Goal: Transaction & Acquisition: Subscribe to service/newsletter

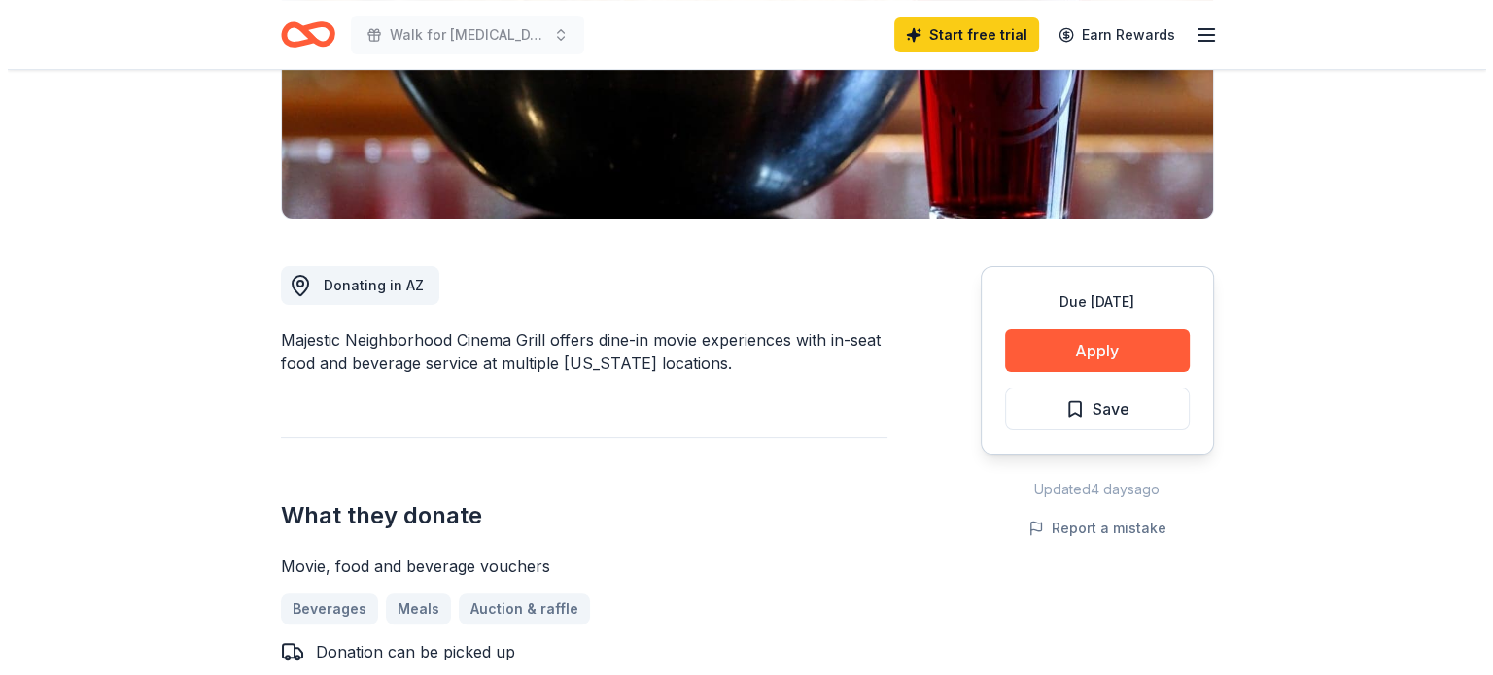
scroll to position [680, 0]
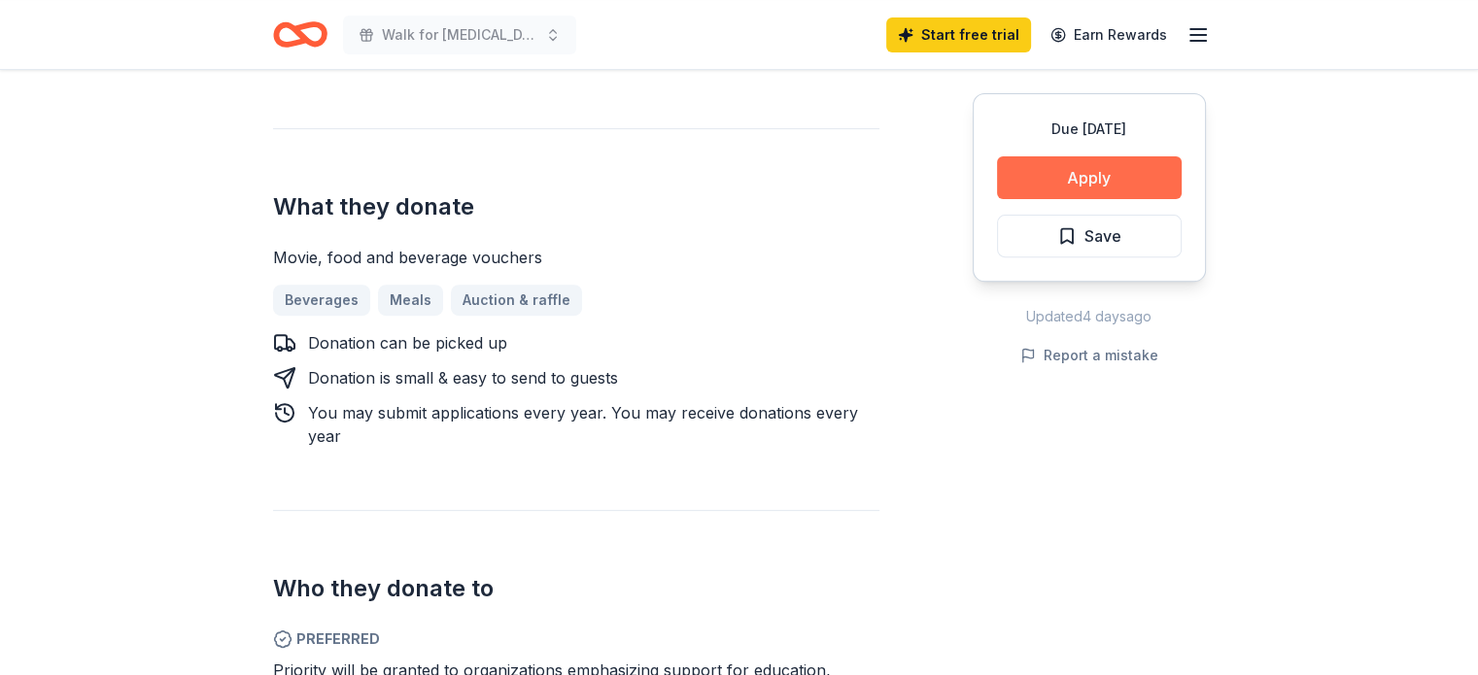
click at [1064, 181] on button "Apply" at bounding box center [1089, 177] width 185 height 43
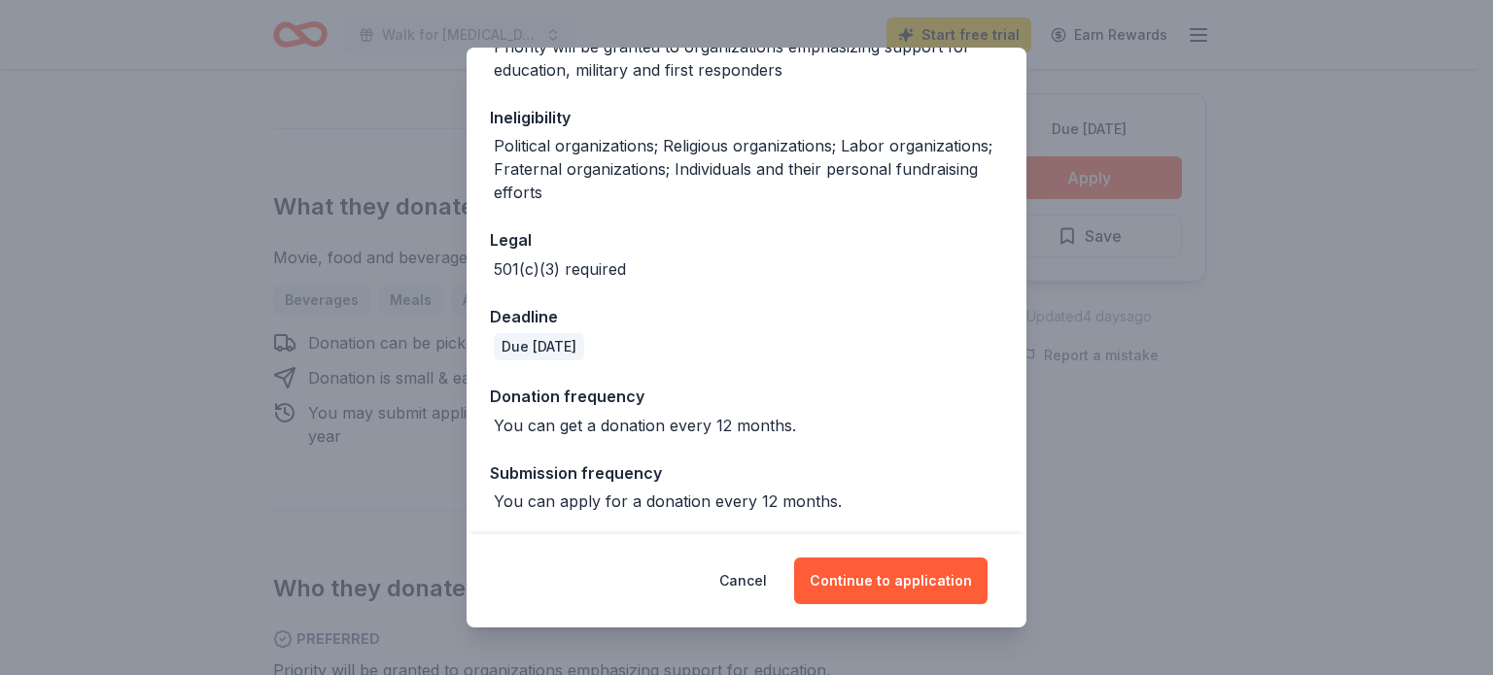
scroll to position [354, 0]
click at [916, 588] on button "Continue to application" at bounding box center [890, 581] width 193 height 47
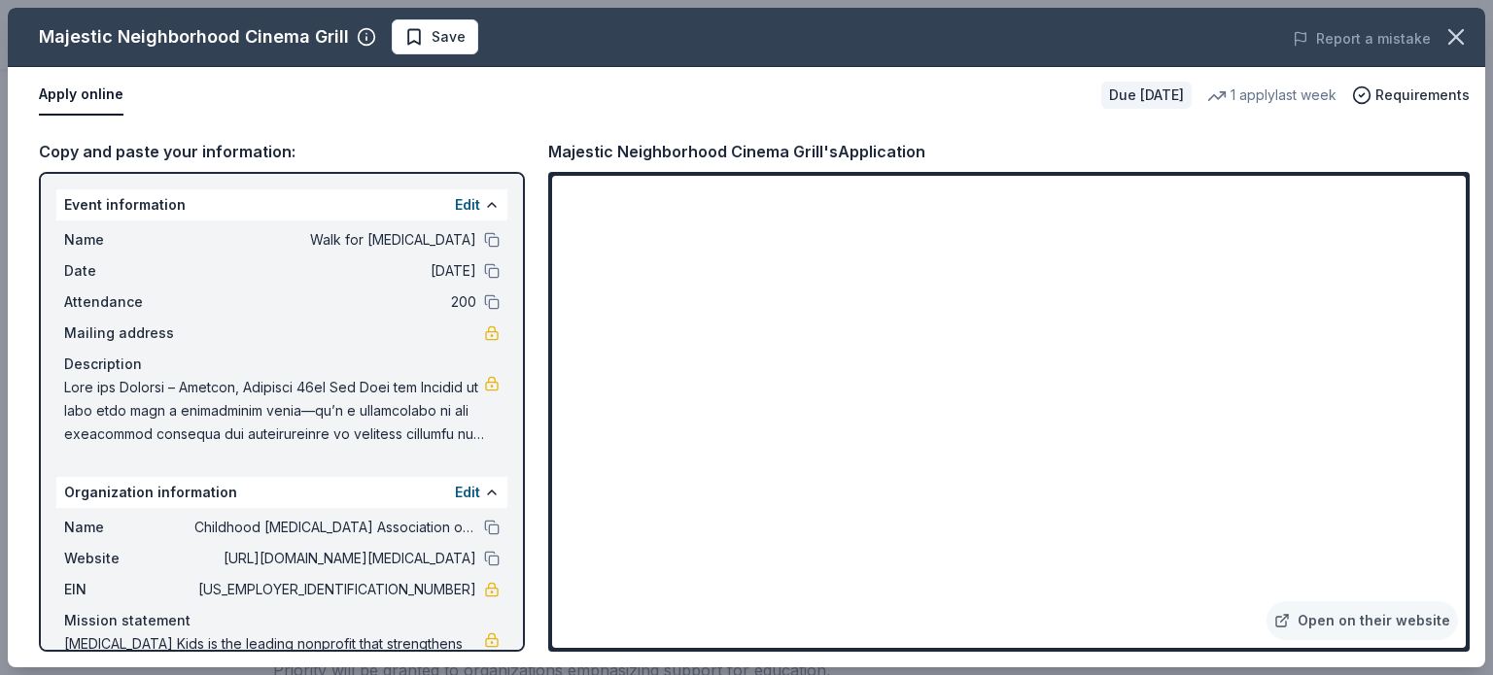
click at [953, 113] on div "Apply online" at bounding box center [562, 95] width 1047 height 41
drag, startPoint x: 946, startPoint y: 152, endPoint x: 834, endPoint y: 103, distance: 122.7
click at [834, 103] on div "Majestic Neighborhood Cinema Grill Save Report a mistake Apply online Due in 30…" at bounding box center [746, 338] width 1477 height 660
drag, startPoint x: 952, startPoint y: 158, endPoint x: 550, endPoint y: 134, distance: 403.0
click at [567, 136] on div "Copy and paste your information: Event information Edit Name Walk for Apraxia D…" at bounding box center [746, 395] width 1477 height 544
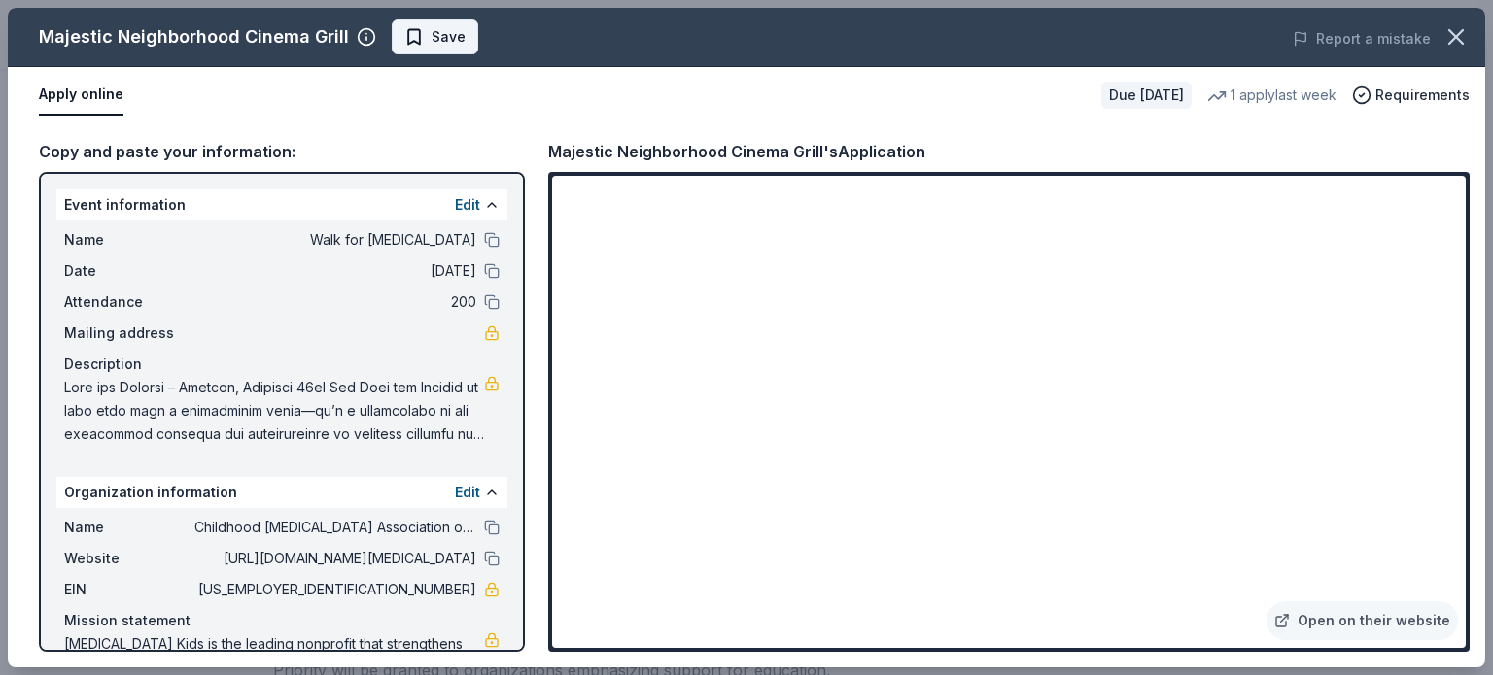
click at [431, 35] on span "Save" at bounding box center [448, 36] width 34 height 23
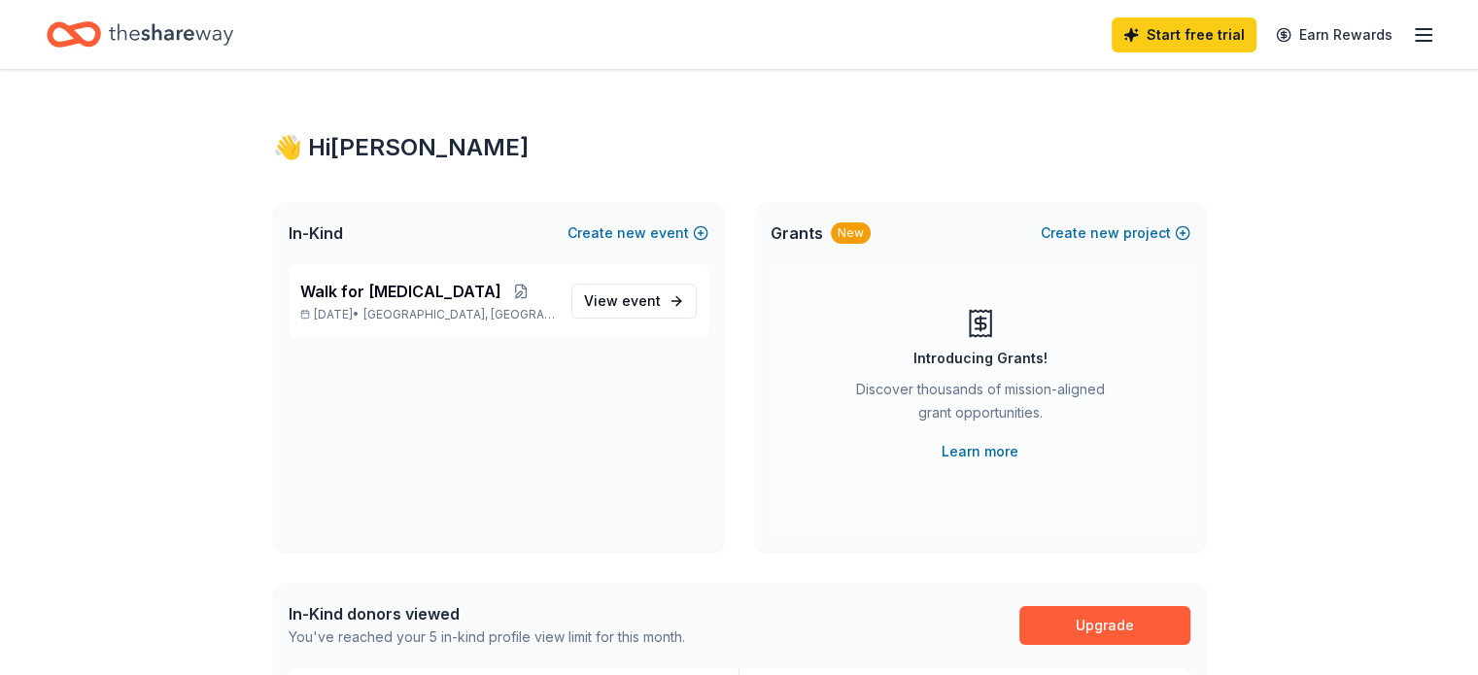
click at [1416, 35] on line "button" at bounding box center [1424, 35] width 16 height 0
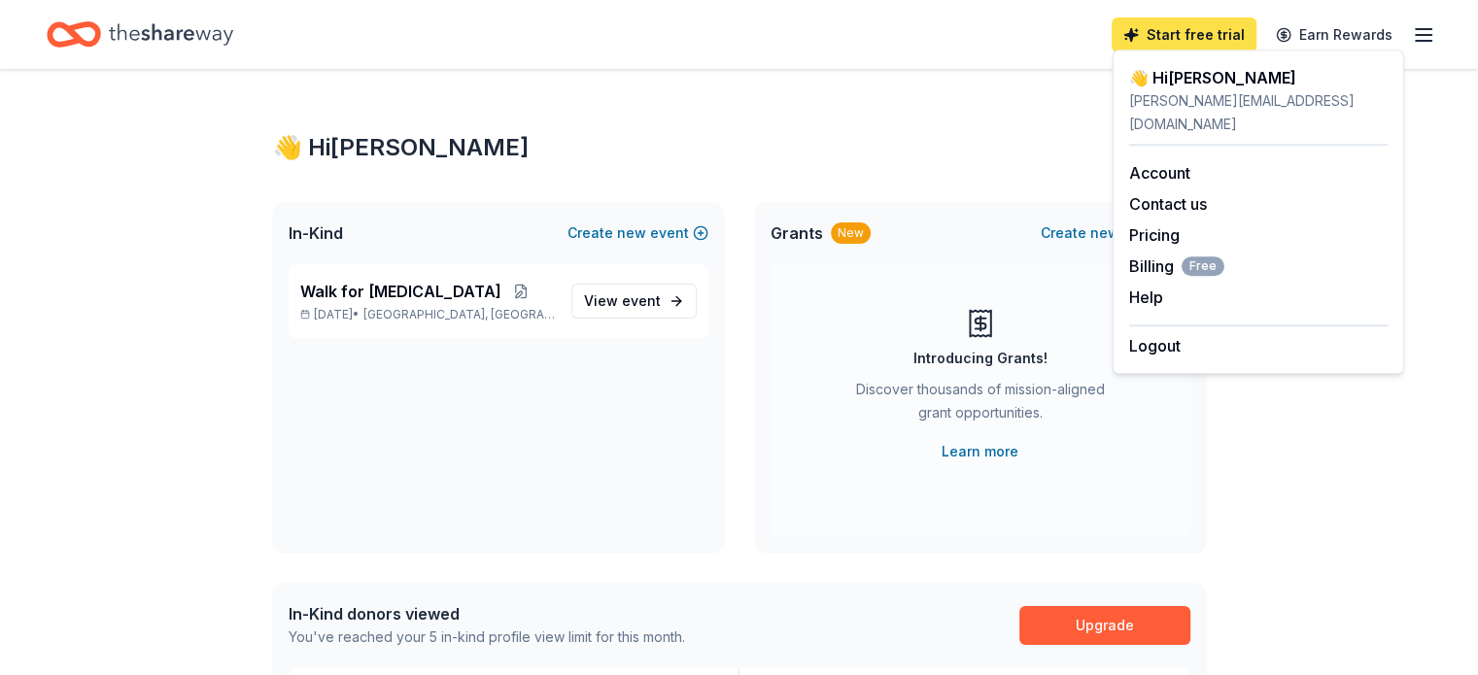
click at [1130, 34] on link "Start free trial" at bounding box center [1184, 34] width 145 height 35
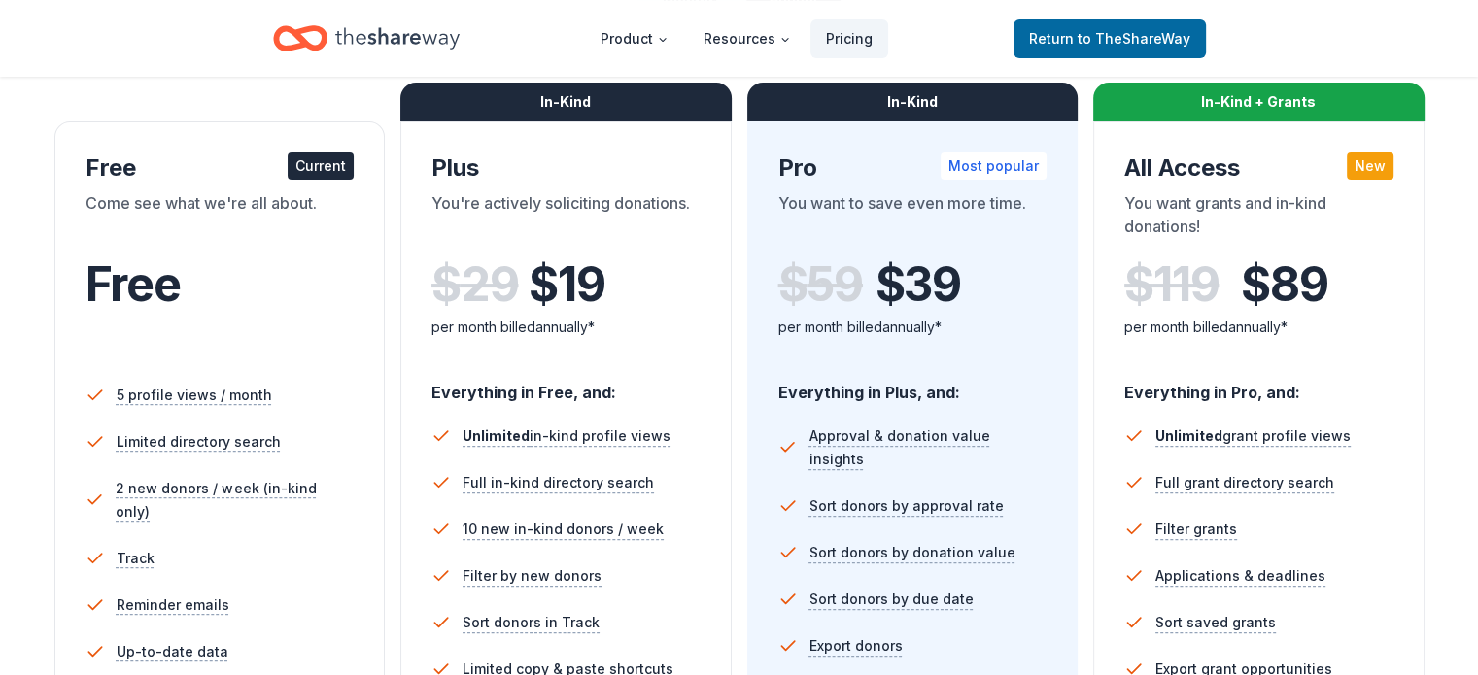
scroll to position [292, 0]
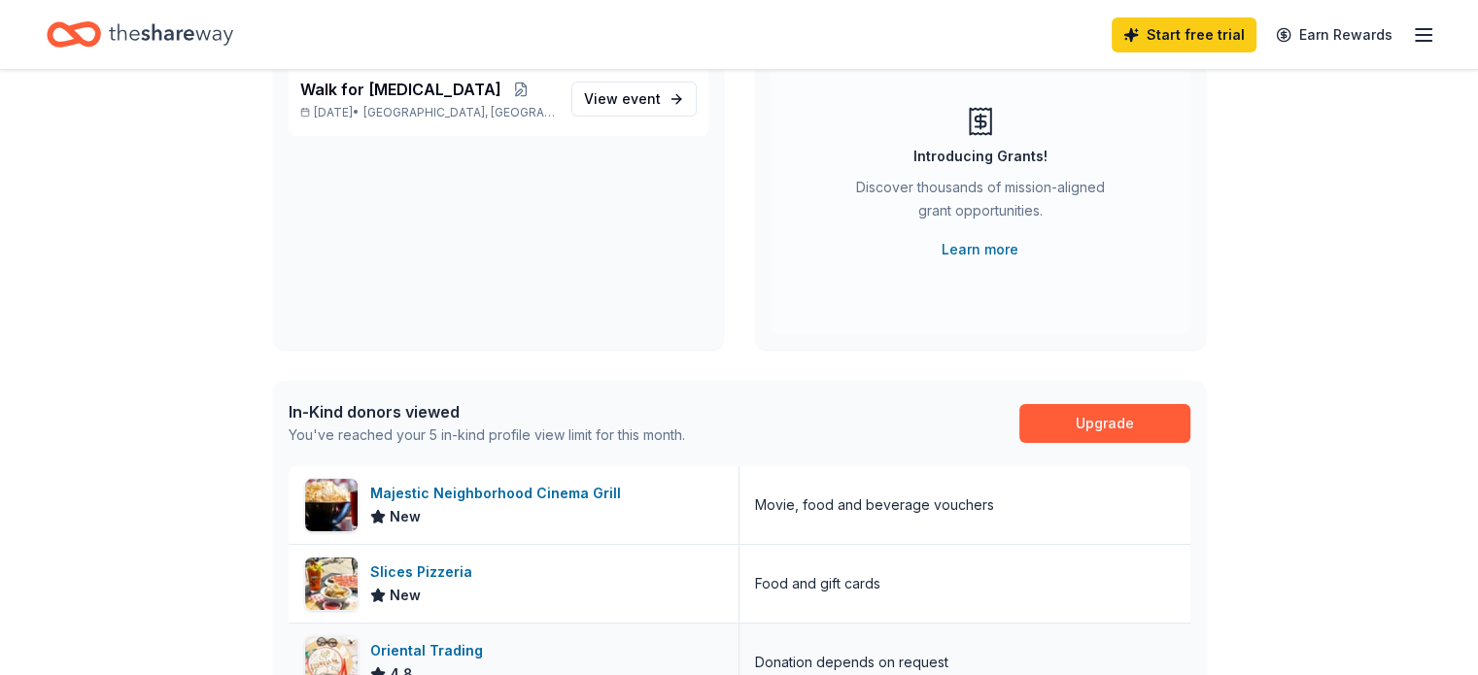
scroll to position [194, 0]
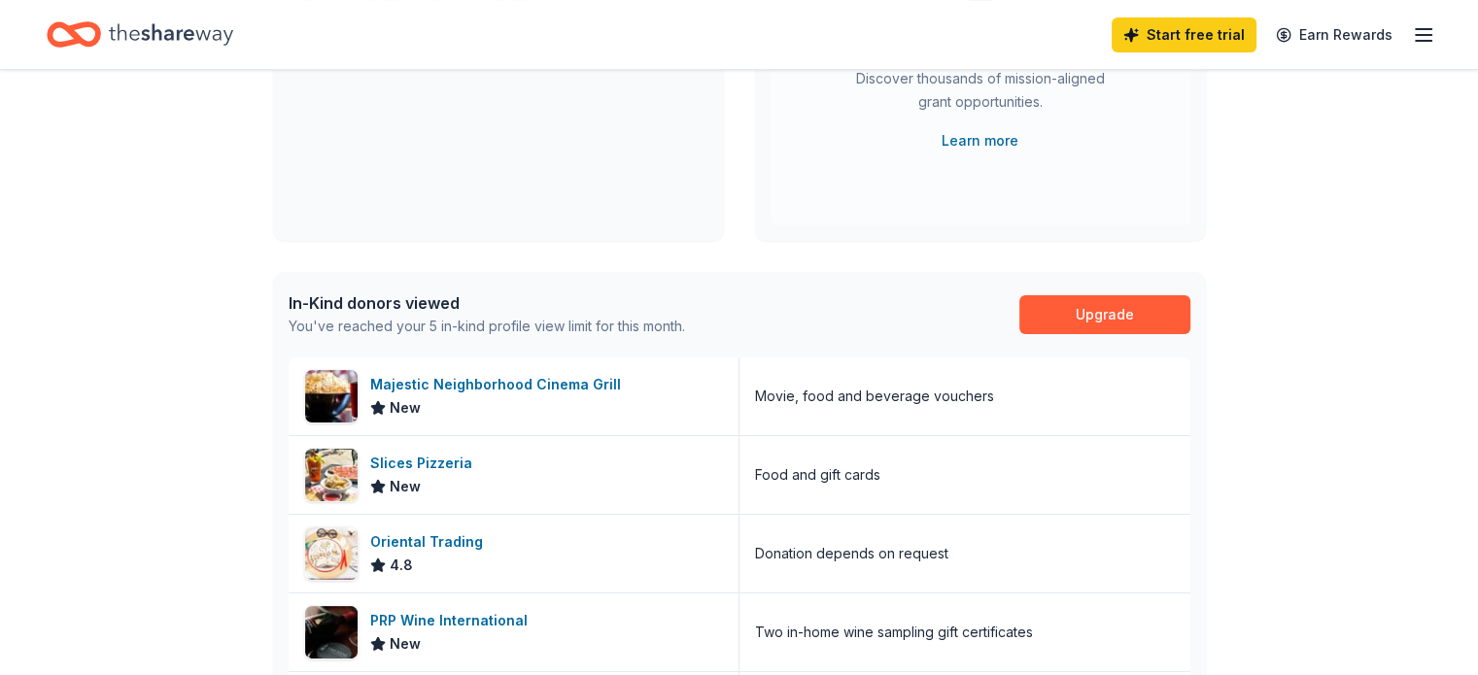
scroll to position [292, 0]
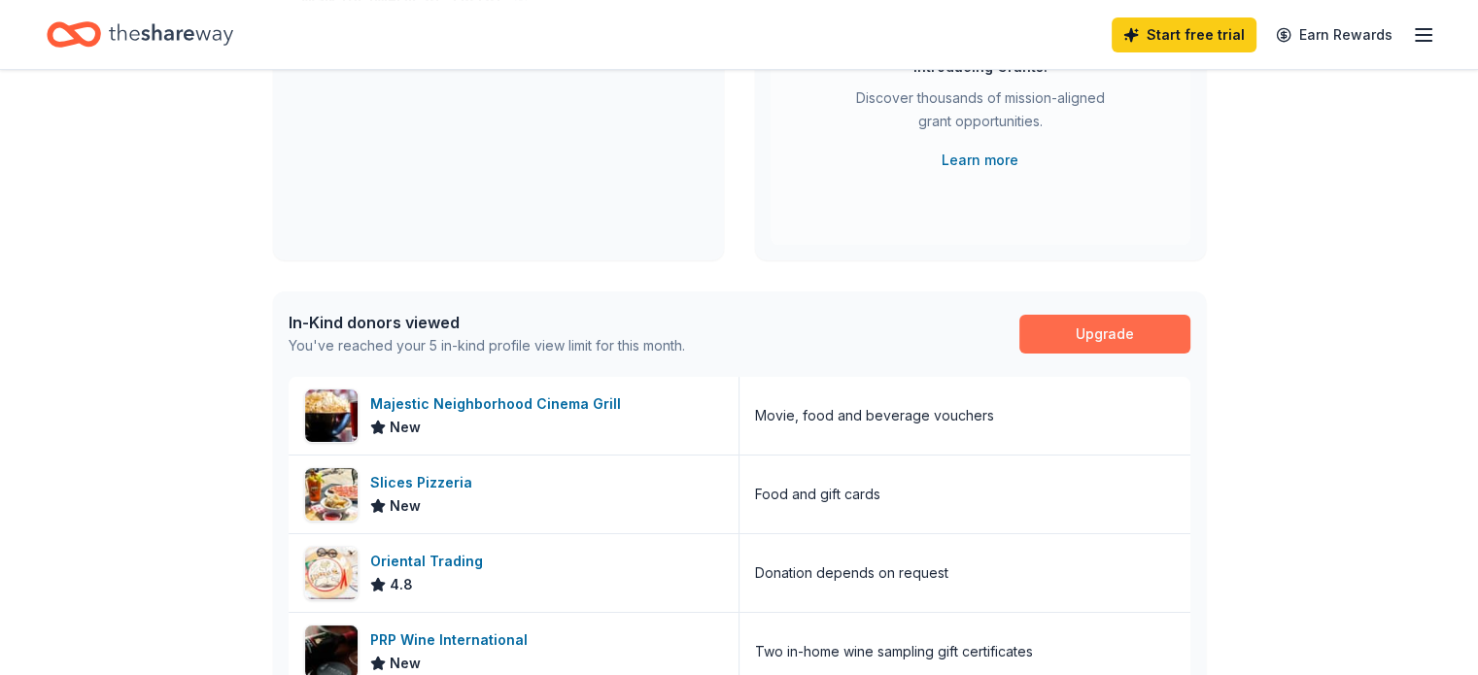
click at [1170, 324] on link "Upgrade" at bounding box center [1104, 334] width 171 height 39
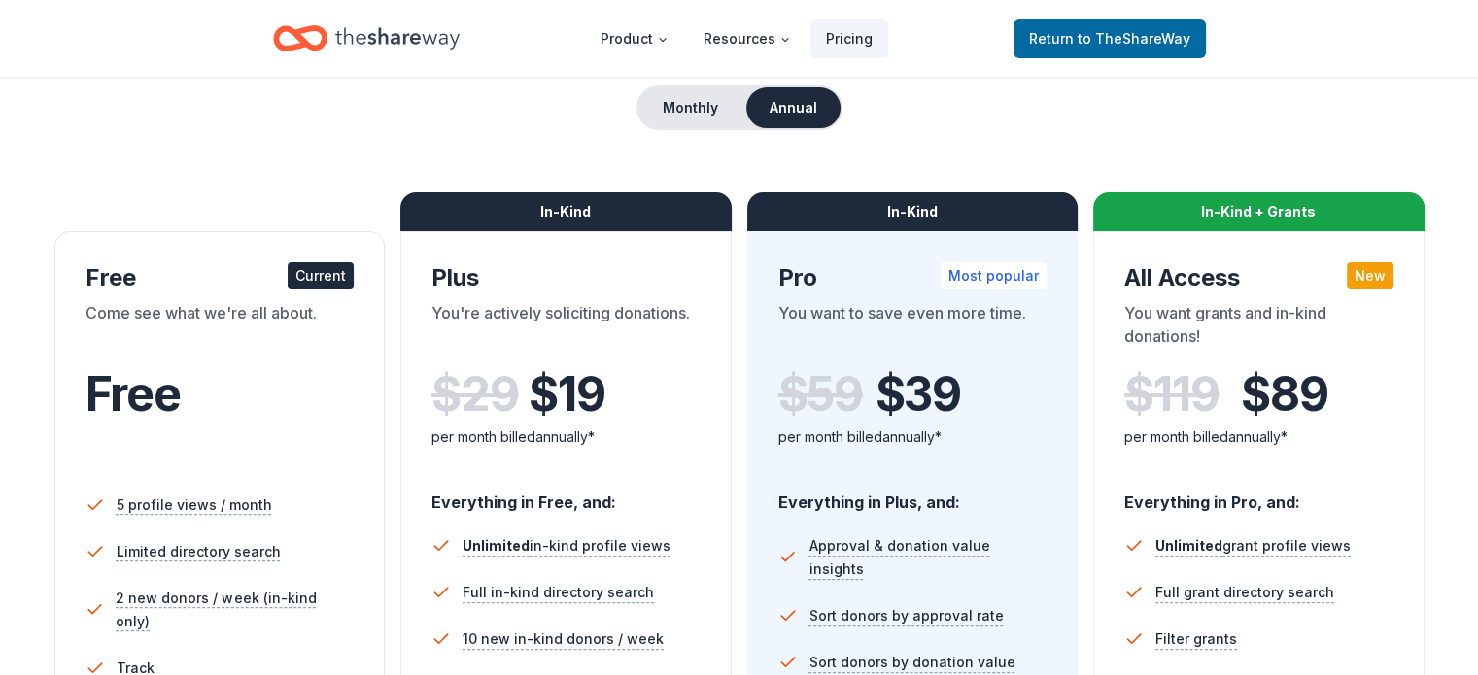
scroll to position [194, 0]
